Goal: Task Accomplishment & Management: Manage account settings

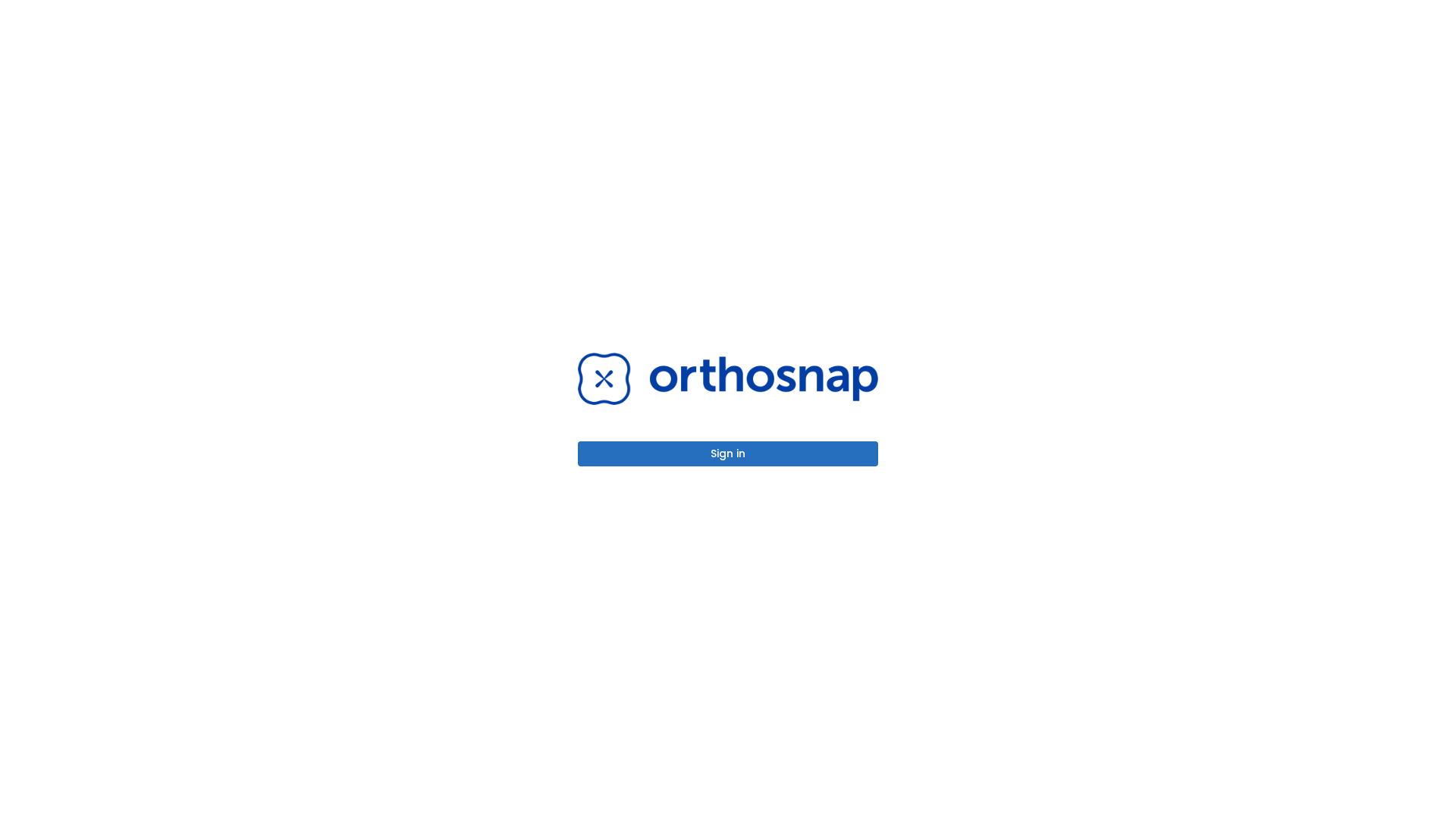
click at [728, 454] on button "Sign in" at bounding box center [727, 454] width 300 height 25
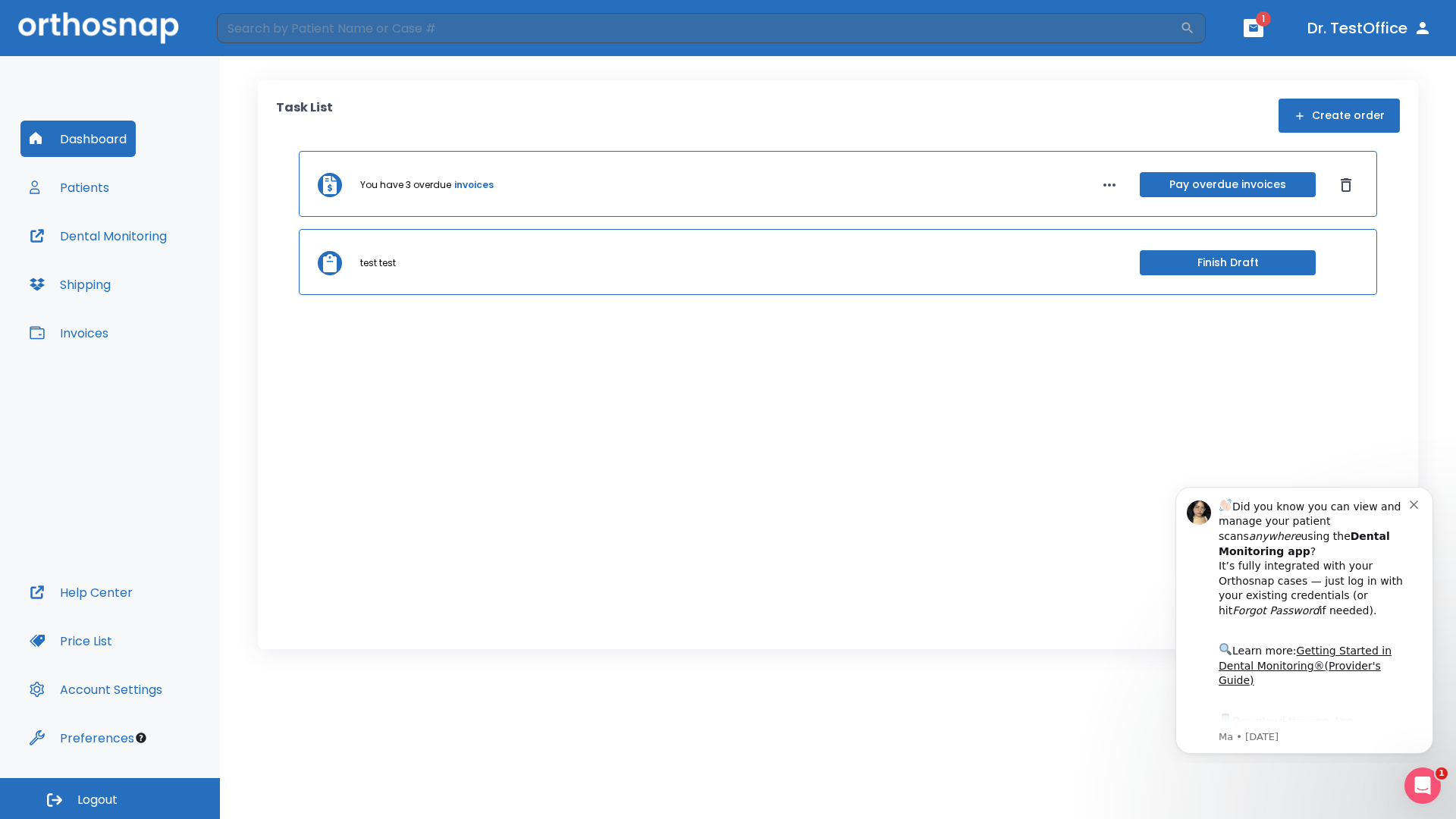
click at [110, 799] on span "Logout" at bounding box center [97, 799] width 40 height 16
